Goal: Transaction & Acquisition: Purchase product/service

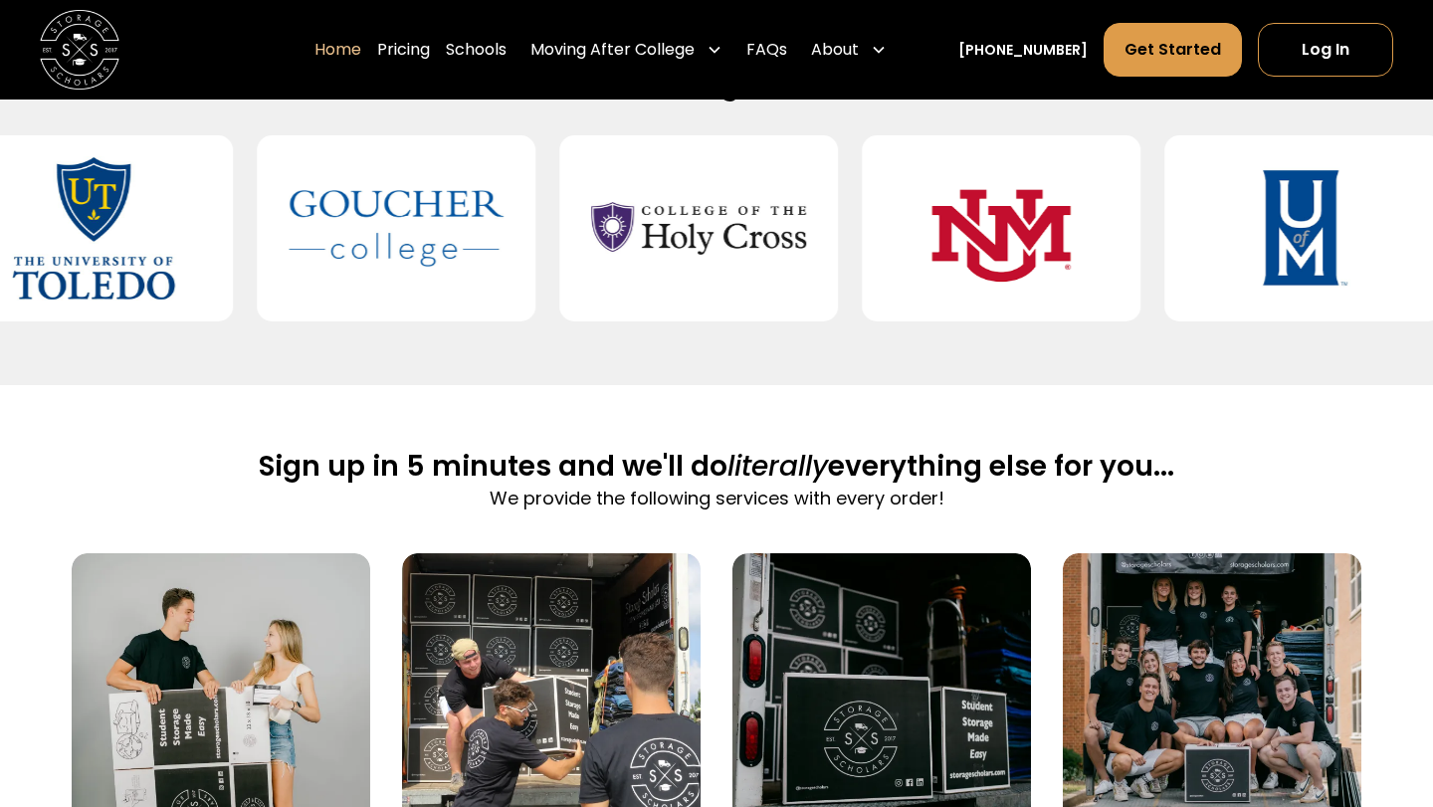
scroll to position [925, 0]
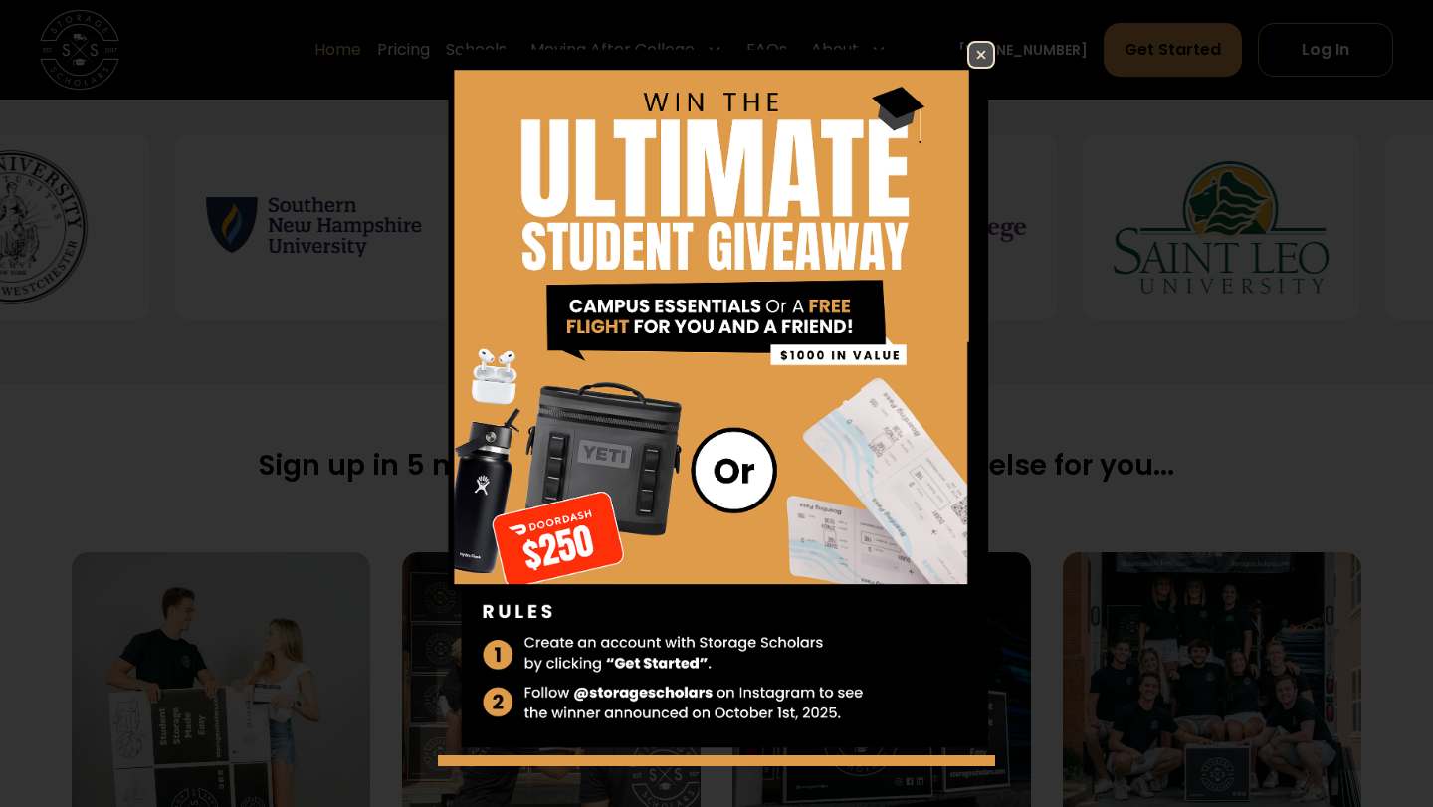
click at [977, 48] on img at bounding box center [981, 55] width 24 height 24
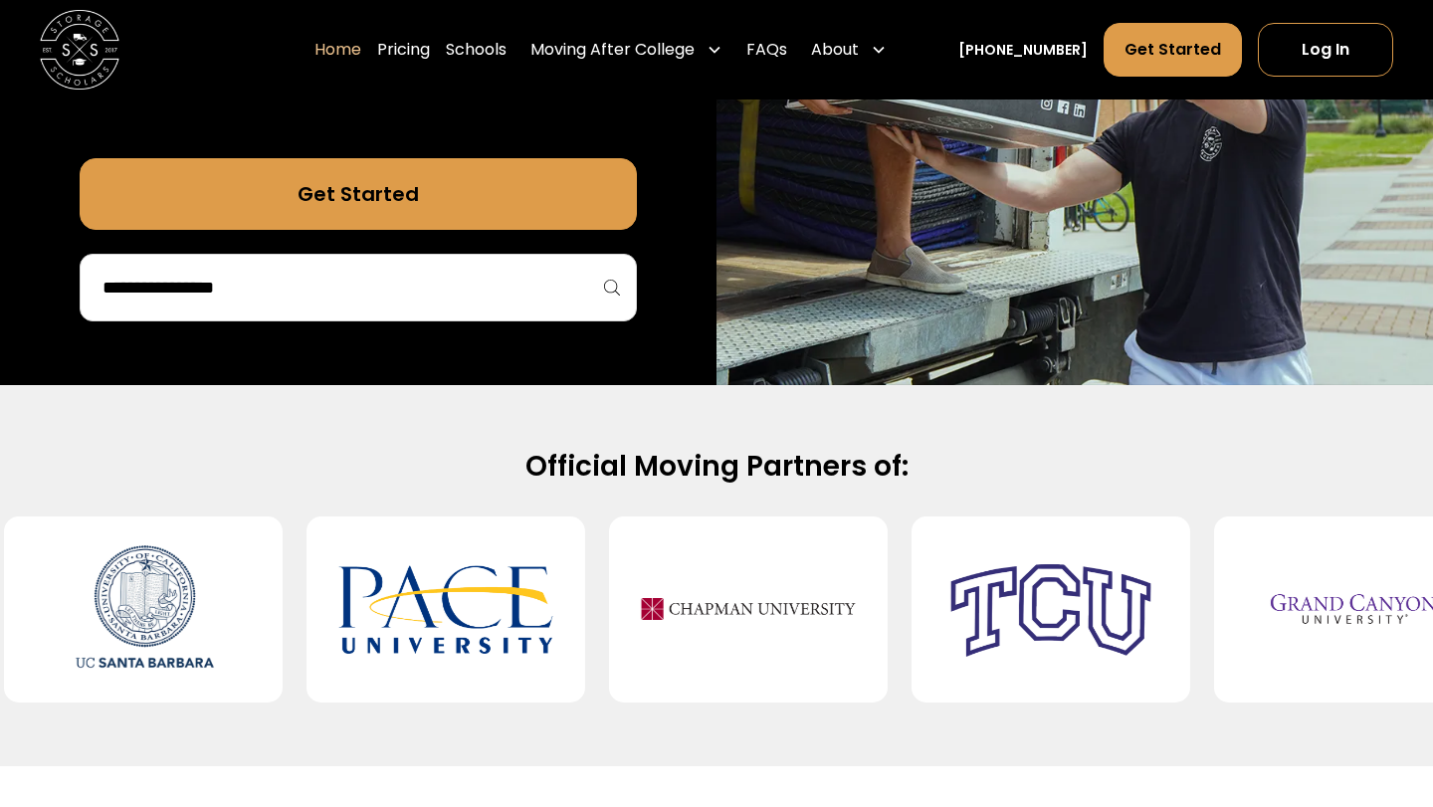
scroll to position [0, 0]
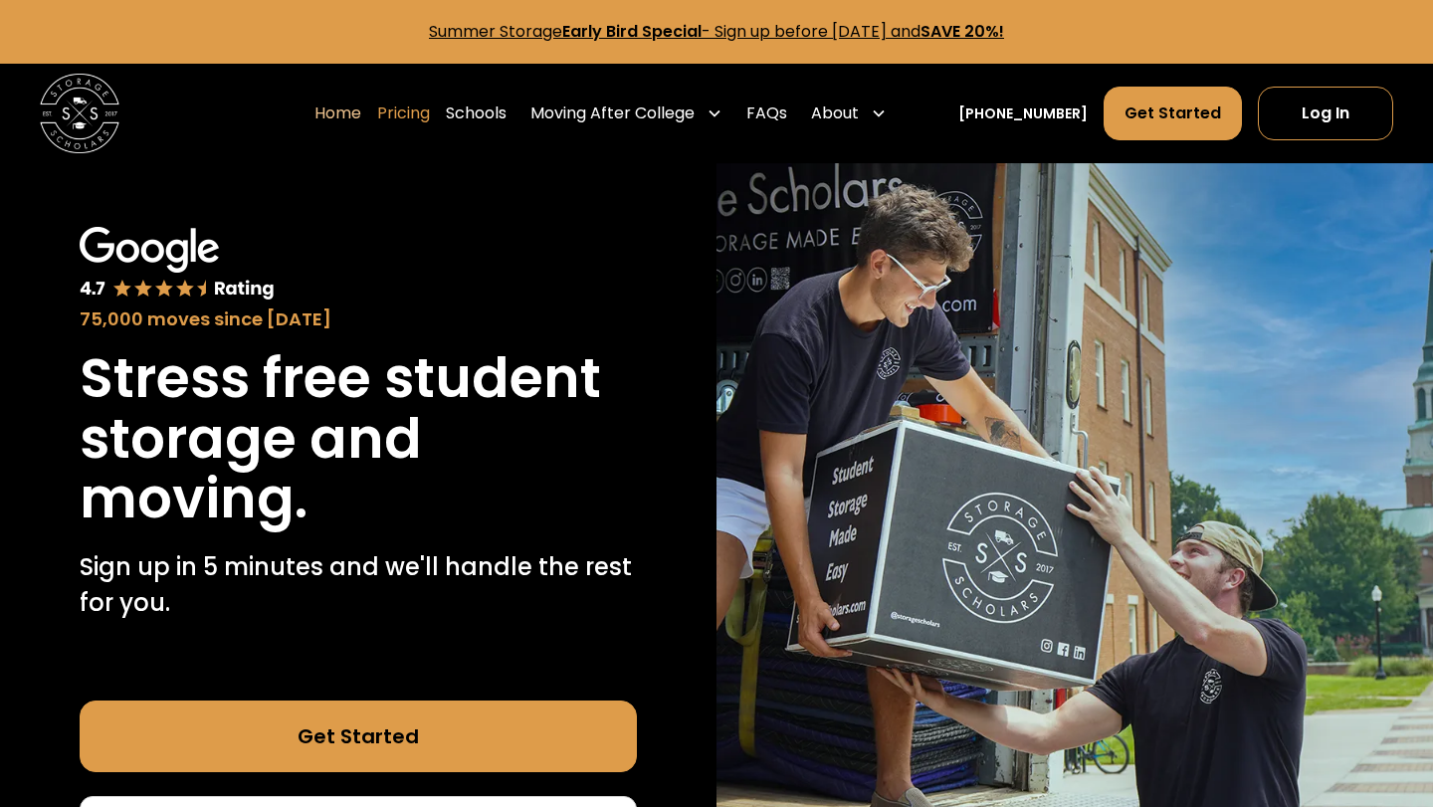
click at [430, 120] on link "Pricing" at bounding box center [403, 114] width 53 height 56
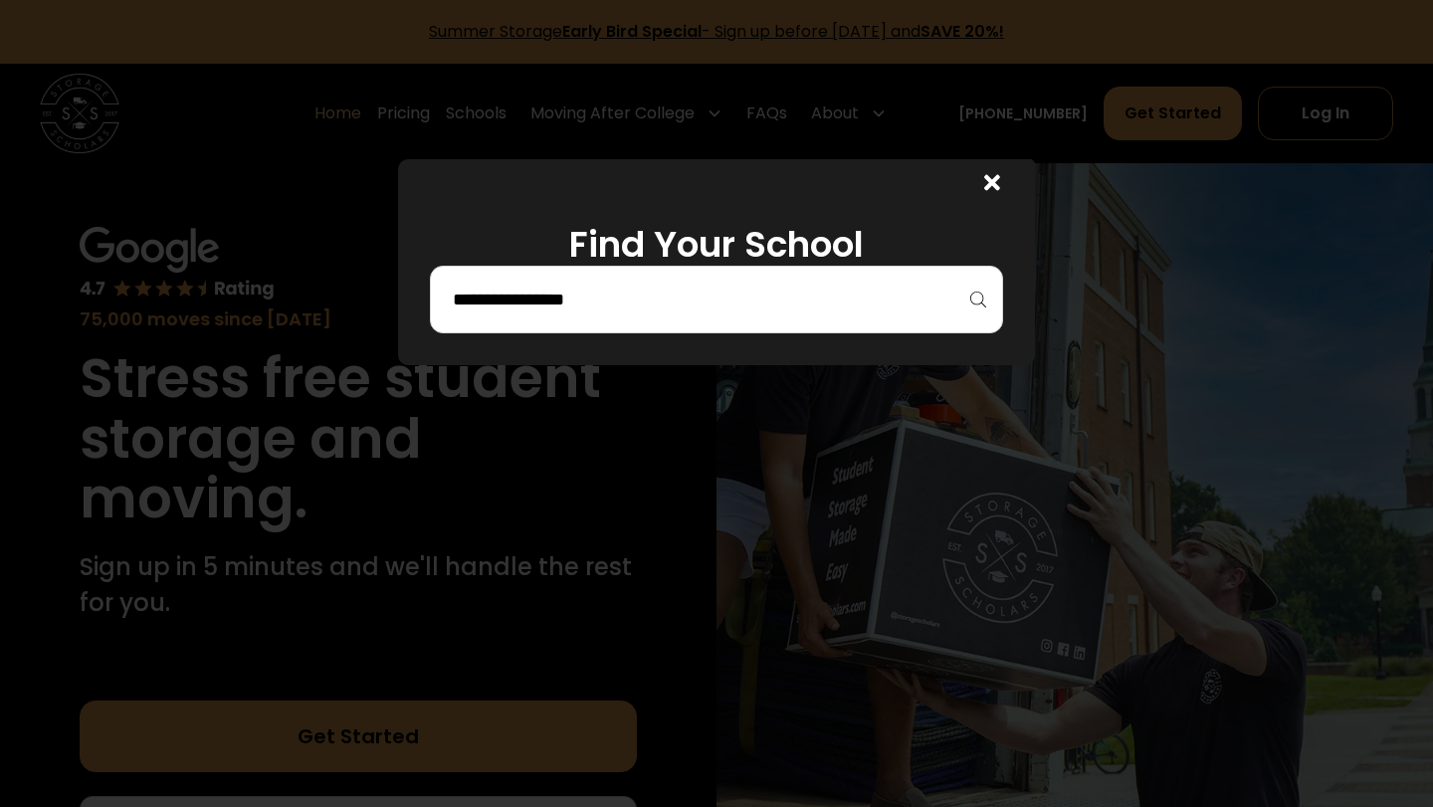
click at [745, 294] on input "search" at bounding box center [717, 300] width 532 height 34
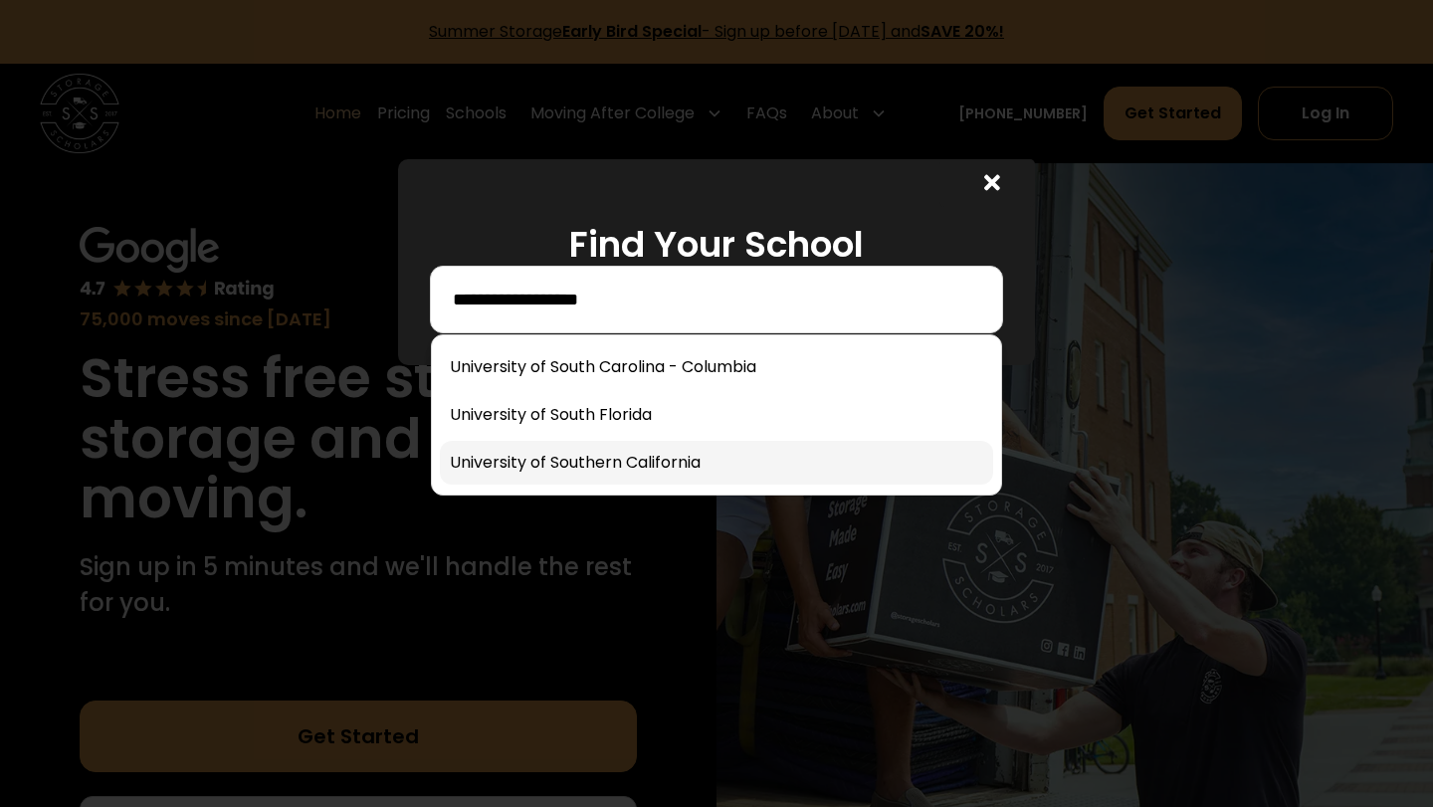
type input "**********"
click at [651, 455] on link at bounding box center [716, 463] width 553 height 44
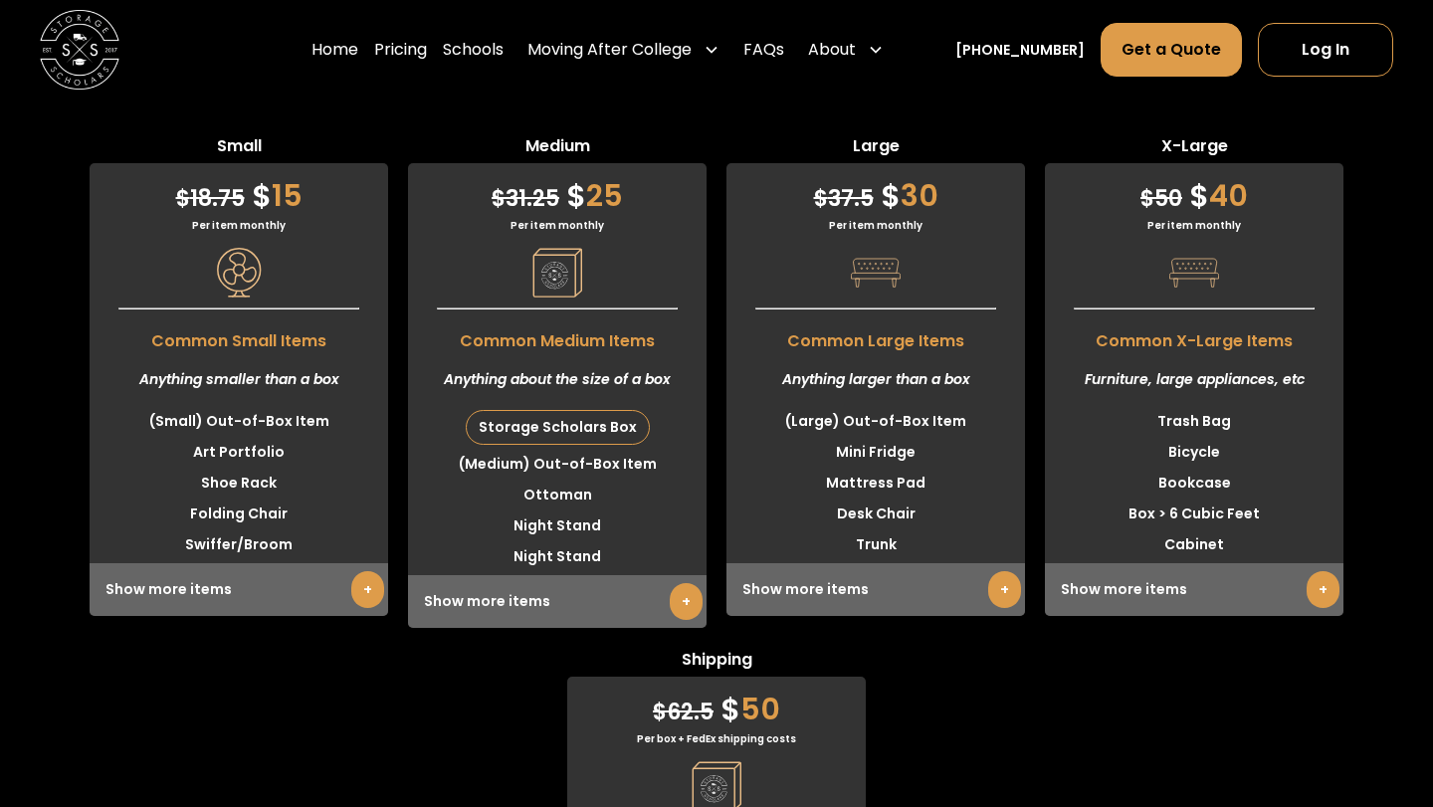
scroll to position [5001, 0]
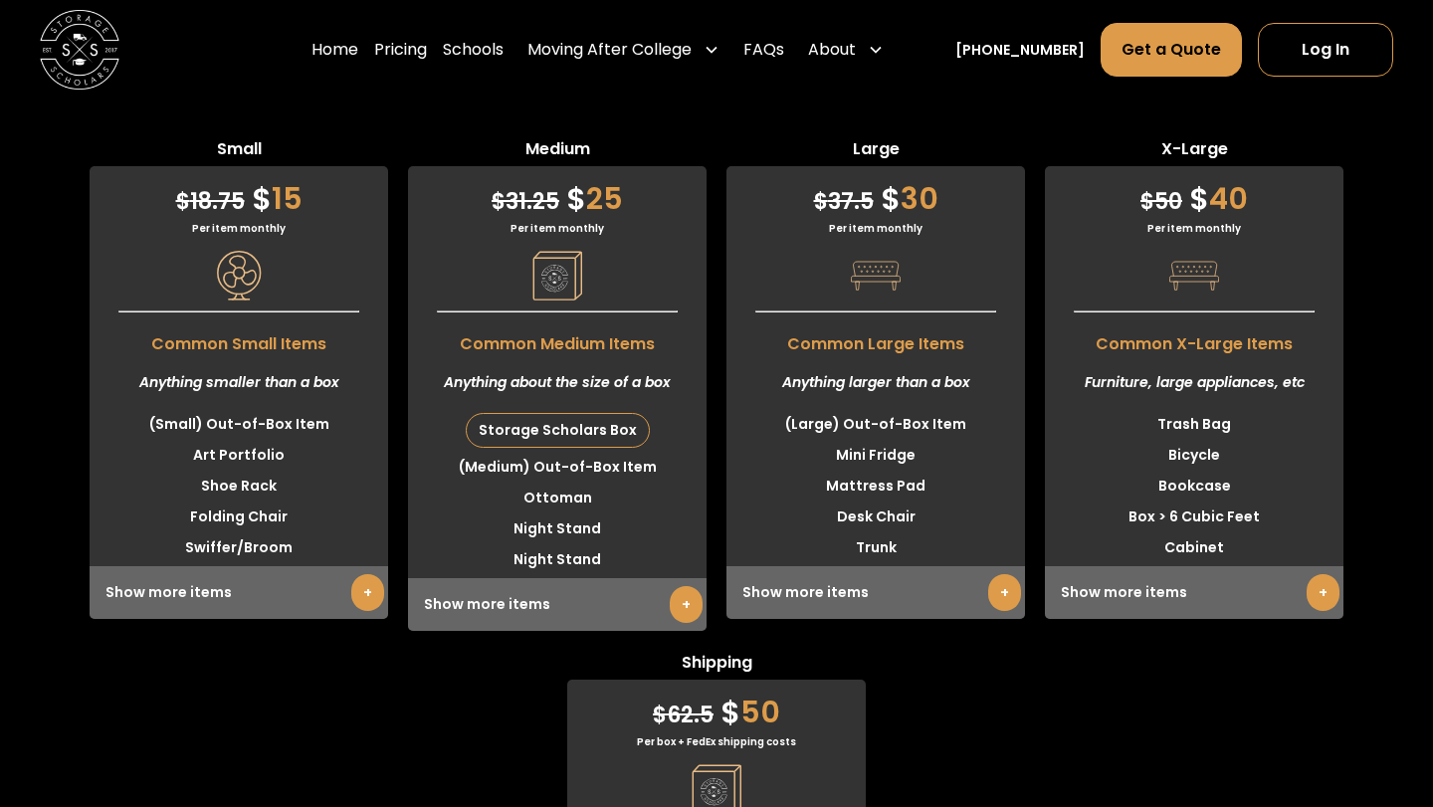
click at [226, 451] on li "Art Portfolio" at bounding box center [239, 455] width 299 height 31
click at [226, 452] on li "Art Portfolio" at bounding box center [239, 455] width 299 height 31
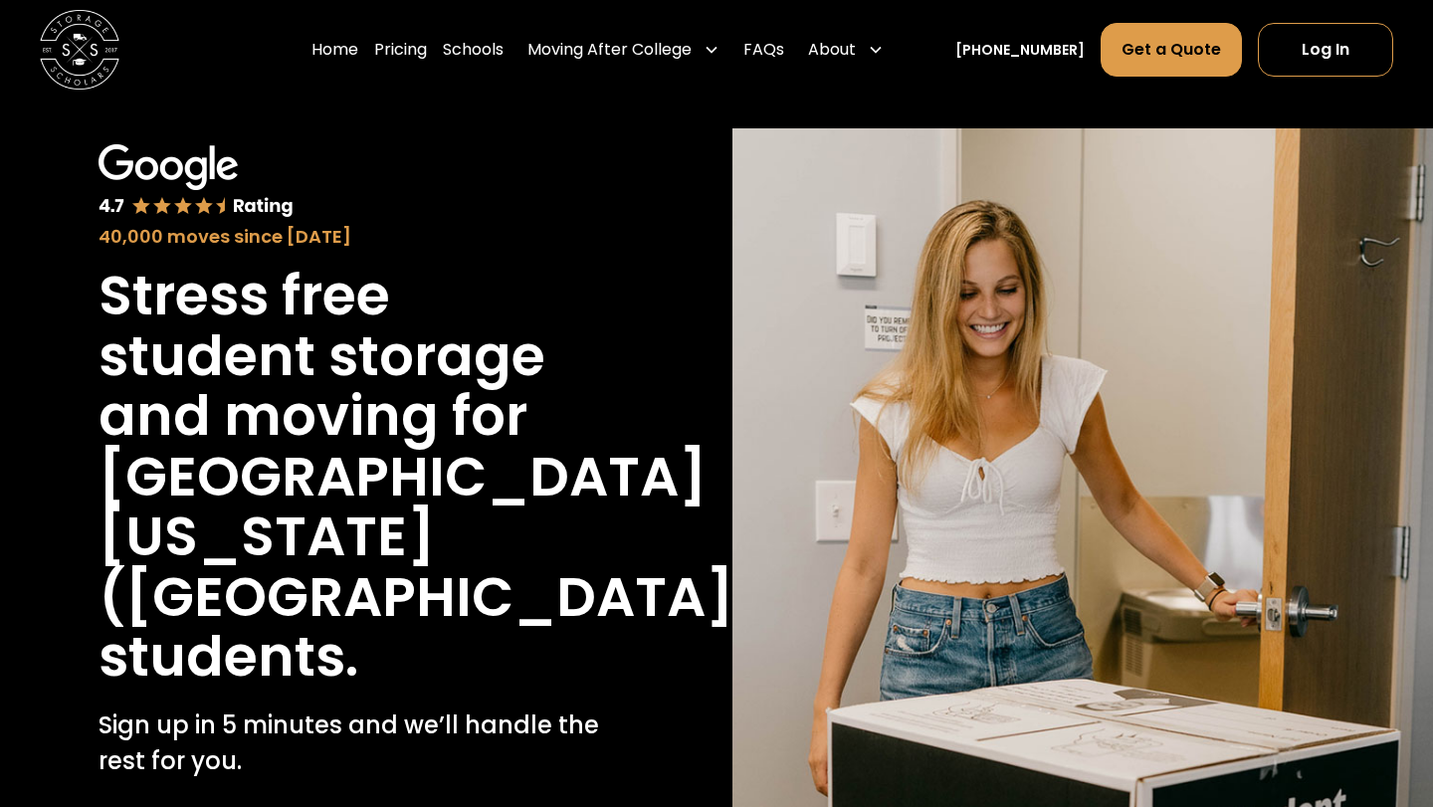
scroll to position [80, 0]
